Goal: Find specific page/section: Find specific page/section

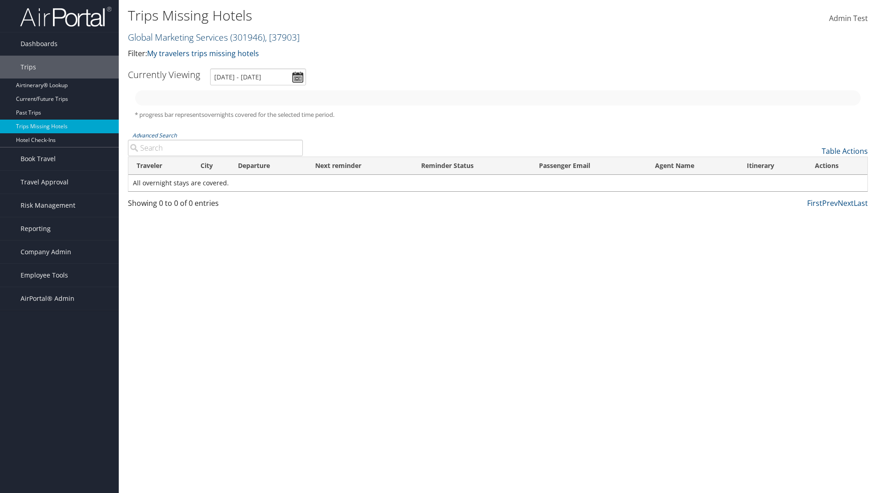
click at [177, 37] on link "Global Marketing Services ( 301946 ) , [ 37903 ]" at bounding box center [214, 37] width 172 height 12
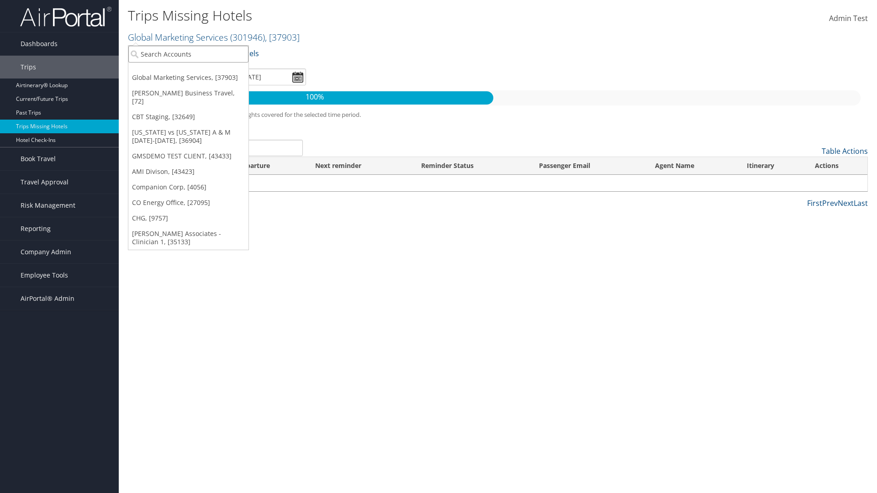
click at [188, 54] on input "search" at bounding box center [188, 54] width 120 height 17
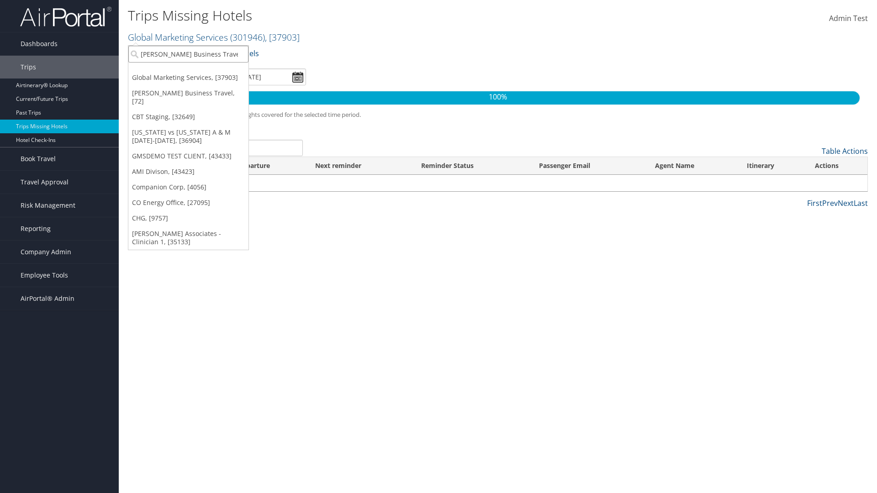
type input "[PERSON_NAME] Business Travel"
click at [201, 79] on div "Account" at bounding box center [201, 79] width 156 height 8
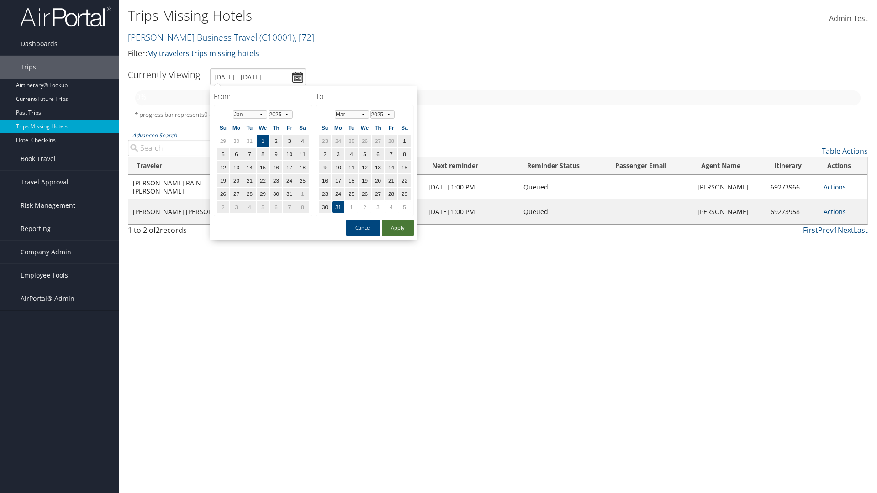
click at [398, 228] on button "Apply" at bounding box center [398, 228] width 32 height 16
type input "[DATE] - [DATE]"
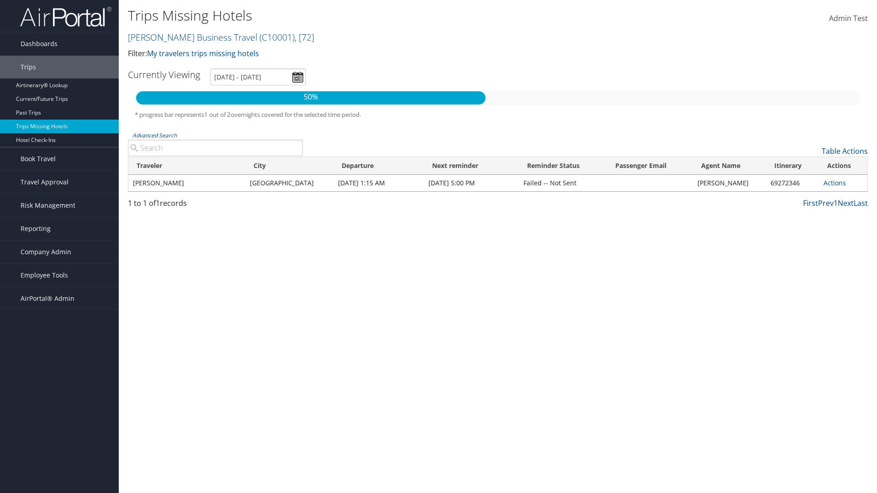
click at [215, 148] on input "Advanced Search" at bounding box center [215, 148] width 175 height 16
type input "[PERSON_NAME]"
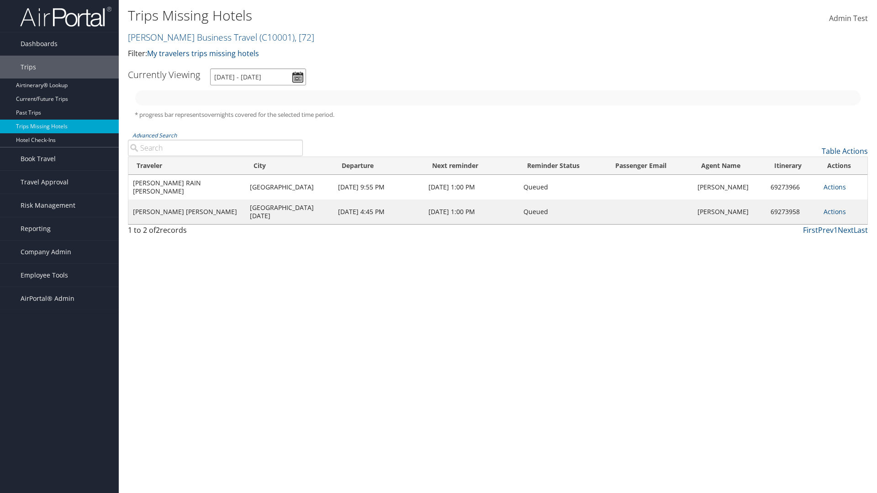
click at [258, 77] on input "[DATE] - [DATE]" at bounding box center [258, 77] width 96 height 17
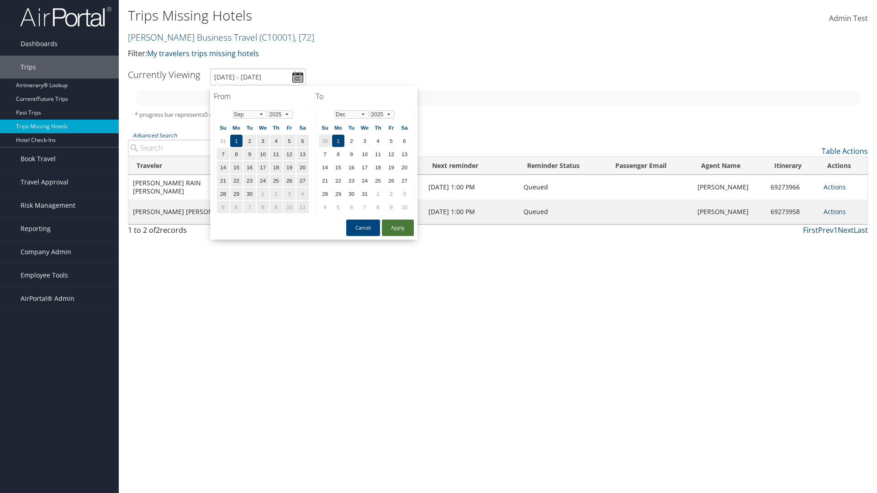
click at [398, 228] on button "Apply" at bounding box center [398, 228] width 32 height 16
type input "[DATE] - [DATE]"
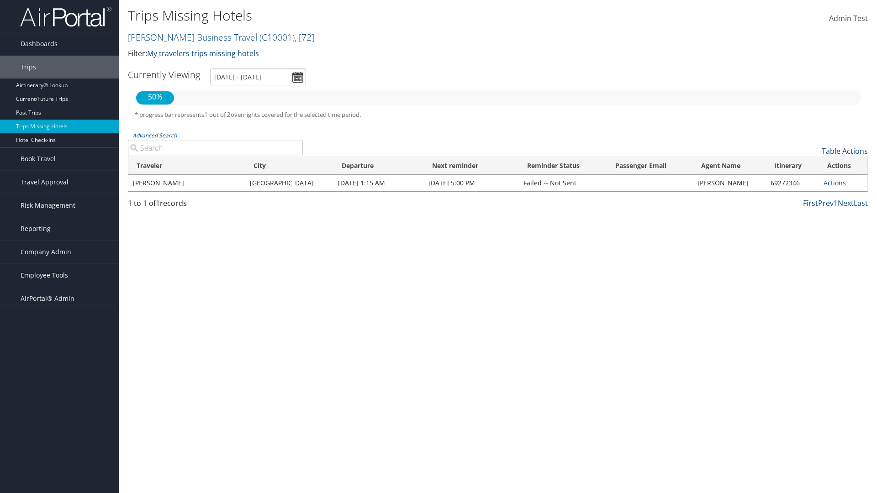
click at [215, 148] on input "Advanced Search" at bounding box center [215, 148] width 175 height 16
type input "[GEOGRAPHIC_DATA]"
